Goal: Communication & Community: Share content

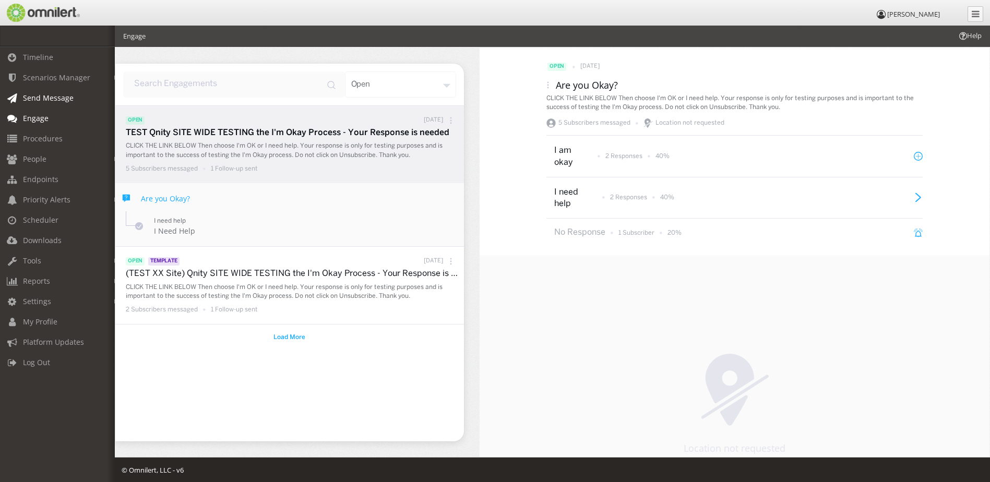
click at [54, 100] on span "Send Message" at bounding box center [48, 98] width 51 height 10
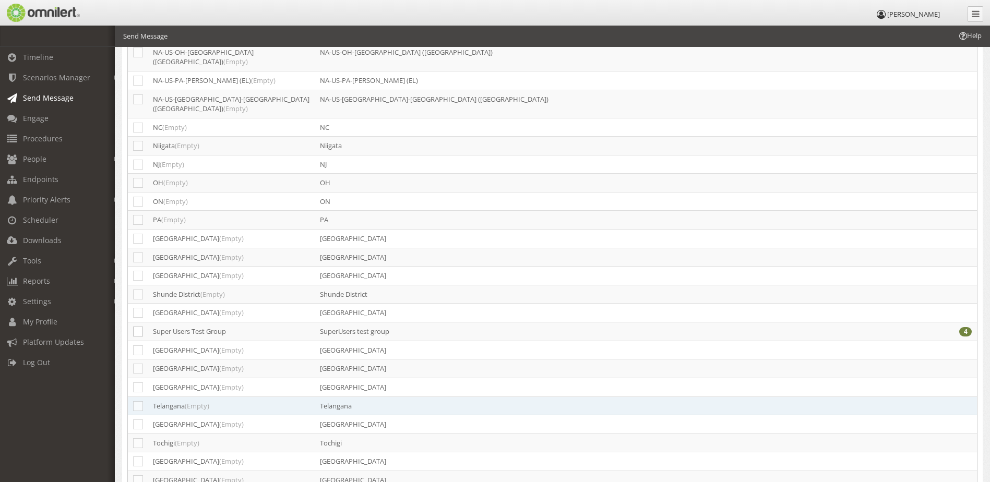
scroll to position [1696, 0]
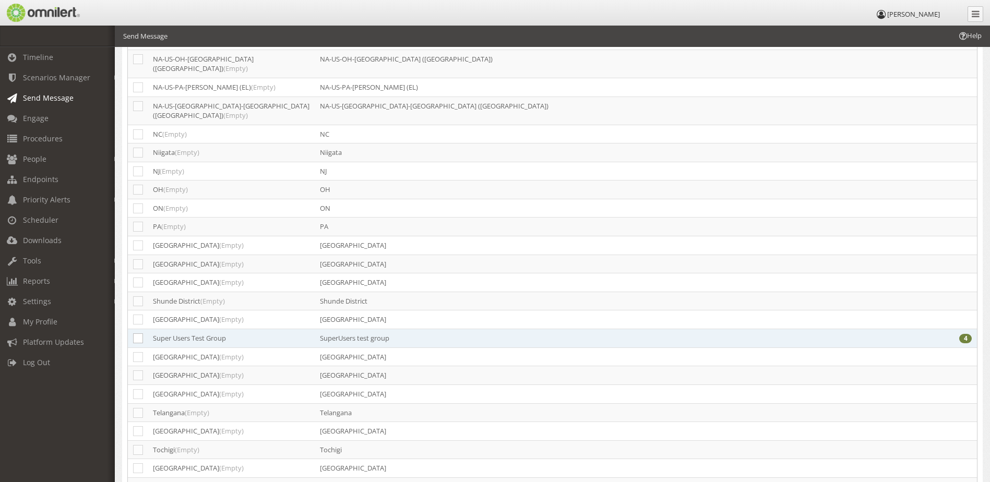
click at [144, 329] on td at bounding box center [138, 338] width 20 height 19
click at [141, 333] on icon at bounding box center [138, 338] width 10 height 10
checkbox input "true"
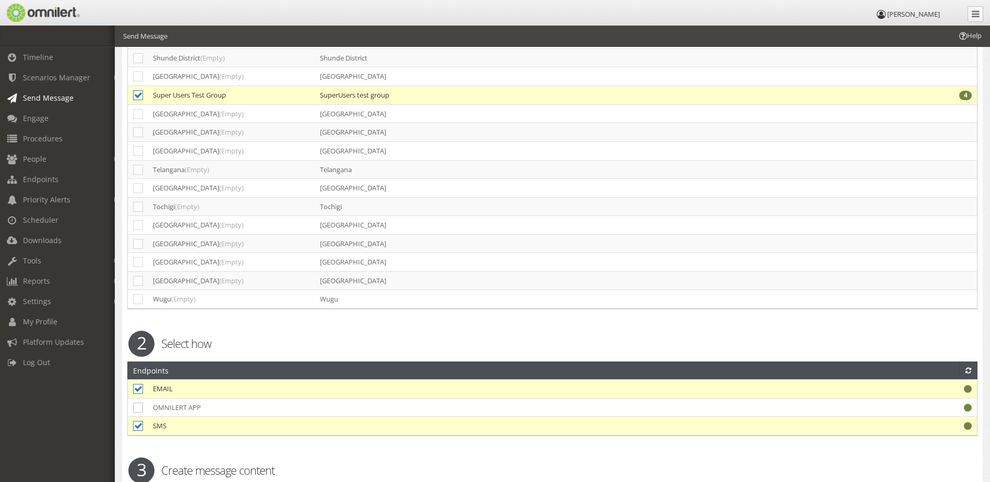
scroll to position [1957, 0]
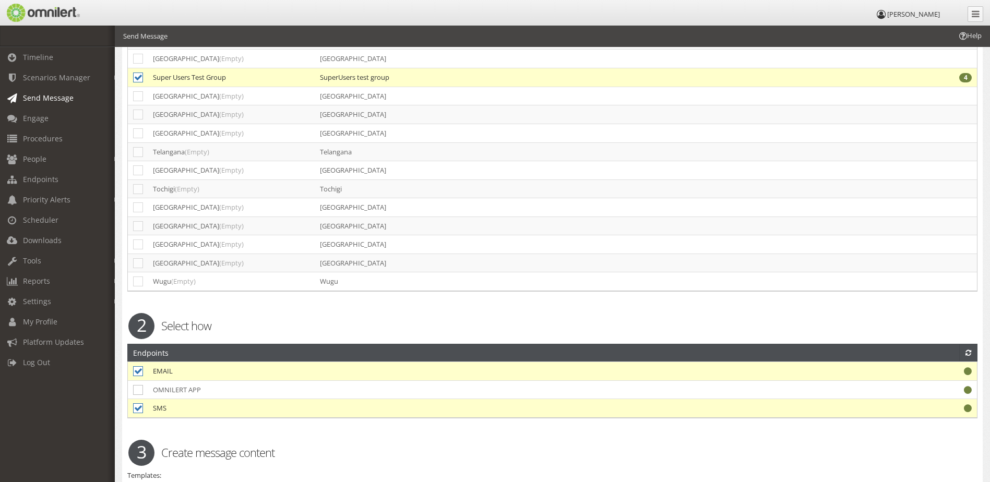
click at [368, 482] on select "Select template... DENS Site Wide - CHINESE SIMPLIFIED DENS Site Wide - CHINESE…" at bounding box center [552, 491] width 850 height 17
select select "98866"
click at [127, 482] on select "Select template... DENS Site Wide - CHINESE SIMPLIFIED DENS Site Wide - CHINESE…" at bounding box center [552, 491] width 850 height 17
checkbox input "true"
type input "(TEST XX Site) Qnity SITE WIDE TESTING the I'm Okay Process - Your Response is …"
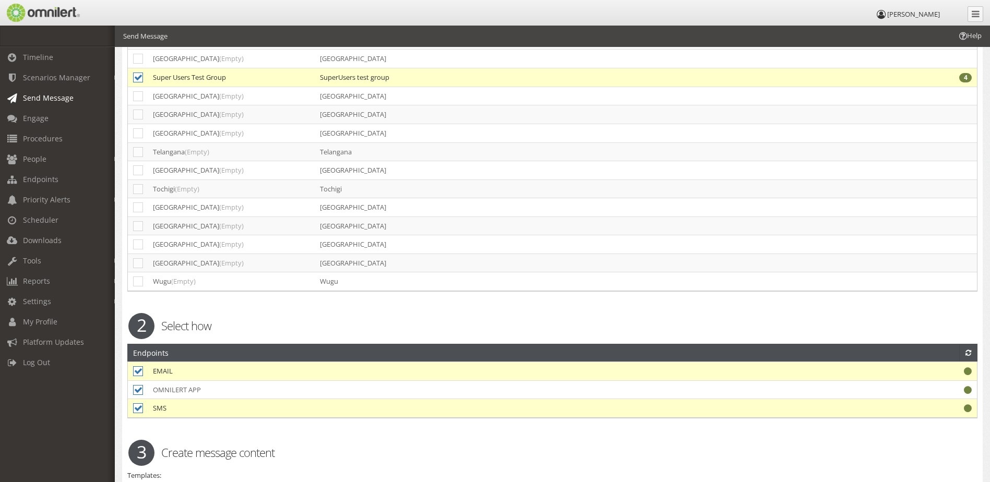
type textarea "CLICK THE LINK BELOW Then choose I'm OK or I need help. Your response is only f…"
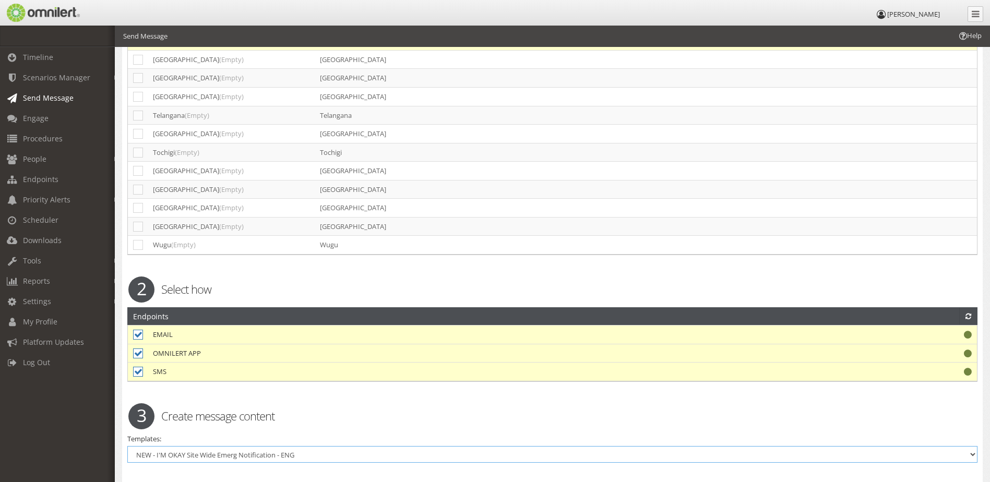
scroll to position [2009, 0]
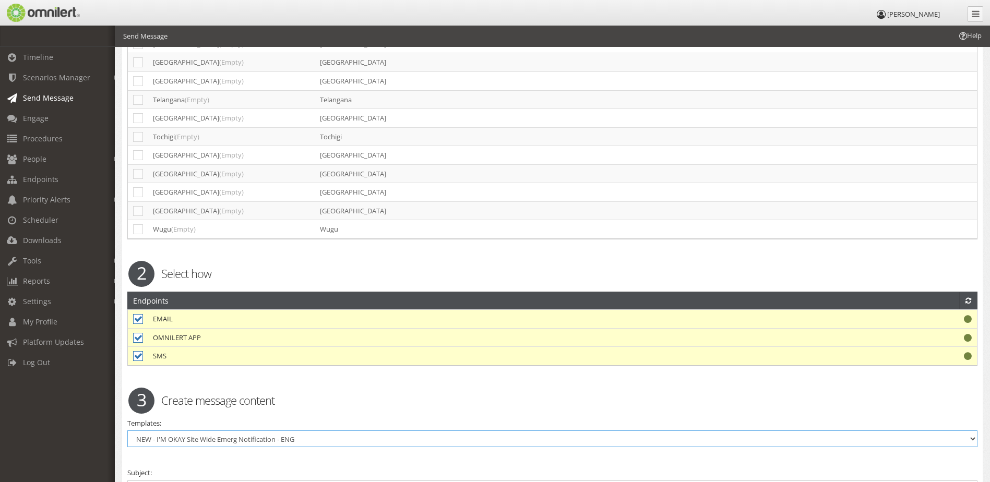
click at [390, 431] on select "Select template... DENS Site Wide - CHINESE SIMPLIFIED DENS Site Wide - CHINESE…" at bounding box center [552, 439] width 850 height 17
select select "98759"
click at [127, 431] on select "Select template... DENS Site Wide - CHINESE SIMPLIFIED DENS Site Wide - CHINESE…" at bounding box center [552, 439] width 850 height 17
type input "Template Subject"
type textarea "(TEST XX Site) Qnity SITE WIDE TESTING the I'm Okay Process - Your Response is …"
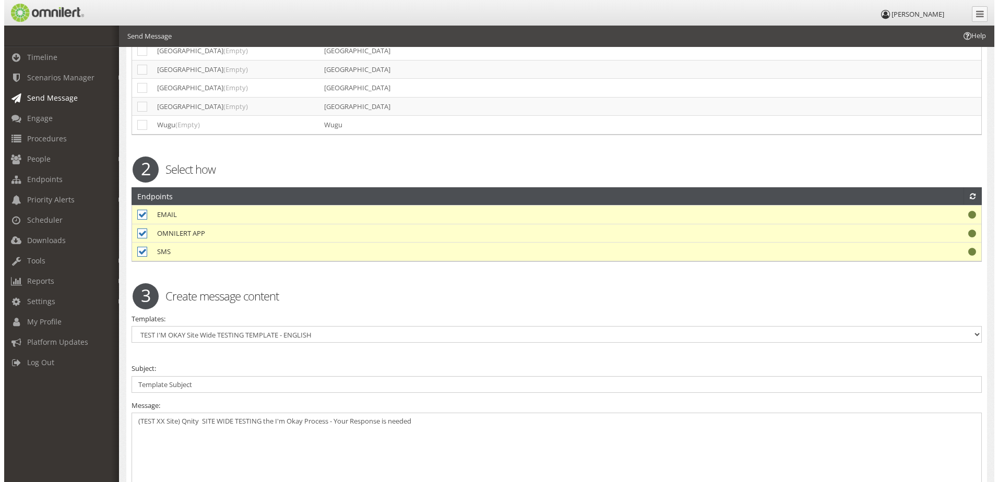
scroll to position [2210, 0]
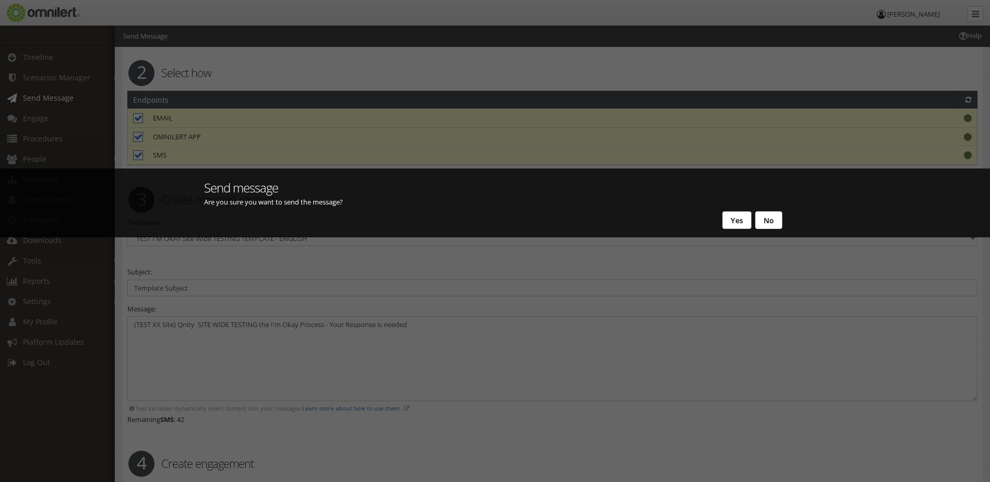
click at [733, 222] on button "Yes" at bounding box center [736, 220] width 29 height 18
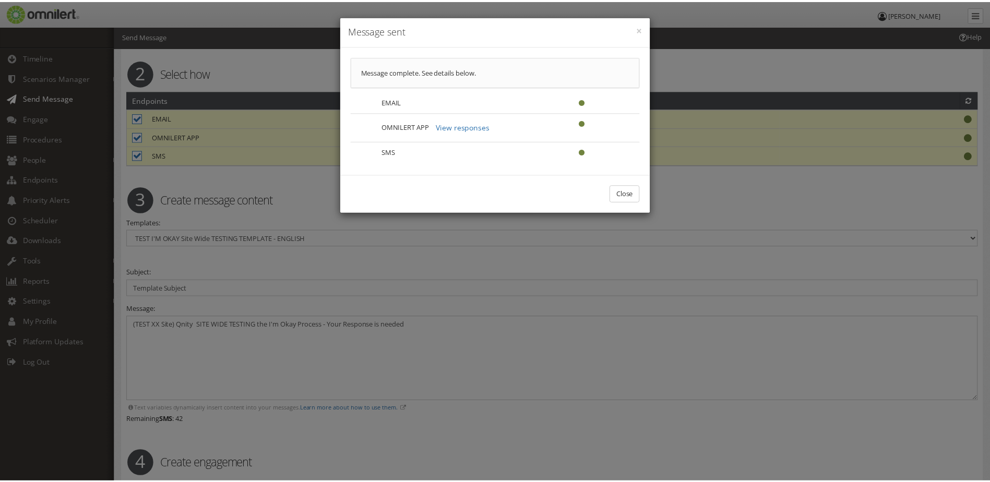
scroll to position [0, 0]
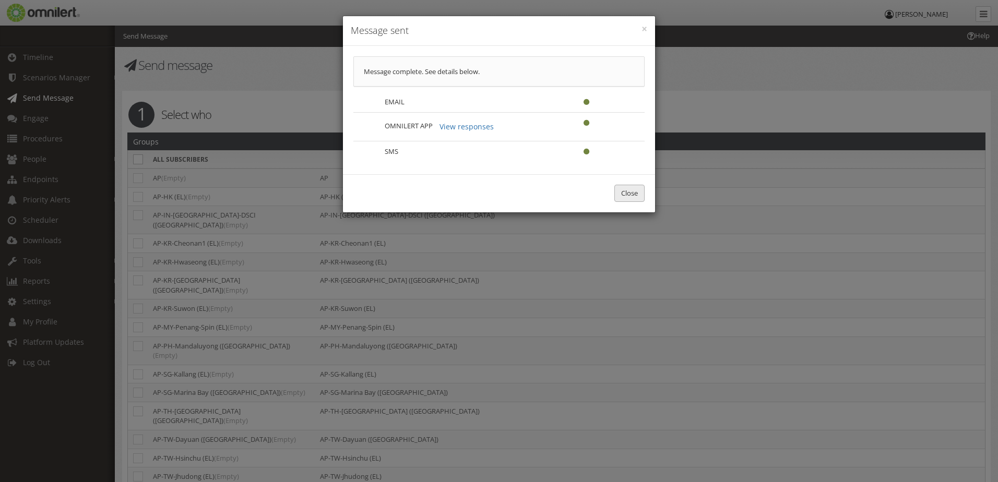
click at [622, 191] on button "Close" at bounding box center [629, 193] width 30 height 17
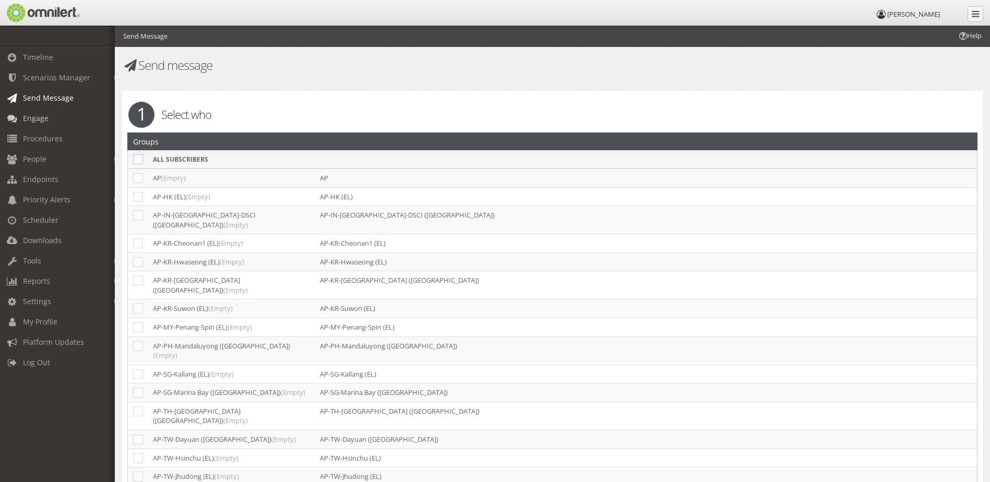
drag, startPoint x: 78, startPoint y: 119, endPoint x: 90, endPoint y: 115, distance: 13.2
click at [78, 119] on link "Engage" at bounding box center [62, 118] width 124 height 20
